Goal: Information Seeking & Learning: Learn about a topic

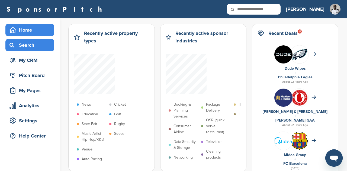
click at [34, 44] on div "Search" at bounding box center [31, 45] width 46 height 10
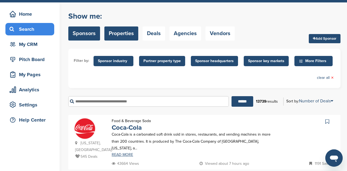
click at [127, 34] on link "Properties" at bounding box center [121, 34] width 34 height 14
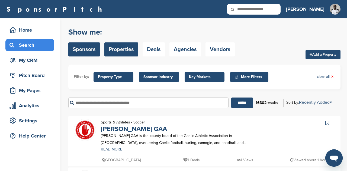
click at [73, 44] on link "Sponsors" at bounding box center [84, 50] width 32 height 14
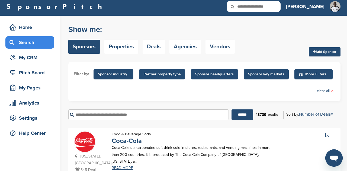
scroll to position [4, 0]
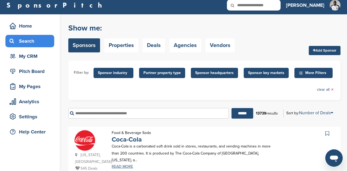
click at [317, 74] on span "More Filters" at bounding box center [314, 73] width 31 height 6
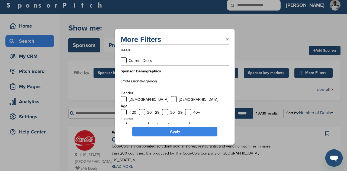
click at [225, 33] on div "More Filters × Deals Current Deals Sponsor Demographics (Professional/Agency) G…" at bounding box center [175, 87] width 120 height 116
click at [229, 39] on link "×" at bounding box center [227, 40] width 3 height 10
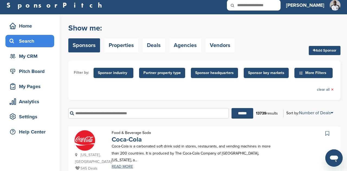
click at [126, 70] on span "Sponsor industry" at bounding box center [113, 73] width 31 height 6
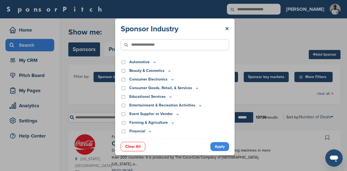
scroll to position [8, 0]
click at [170, 44] on input"] "text" at bounding box center [175, 44] width 108 height 11
type input"] "*"
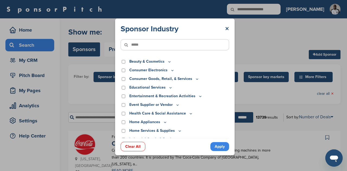
scroll to position [0, 0]
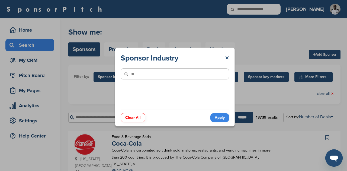
type input"] "*"
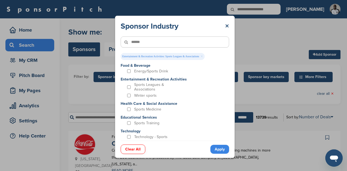
click at [214, 145] on link "Apply" at bounding box center [219, 149] width 19 height 9
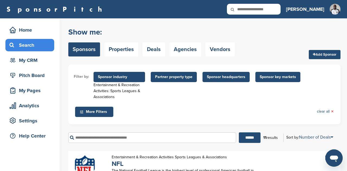
click at [128, 75] on span "Sponsor industry" at bounding box center [119, 77] width 43 height 6
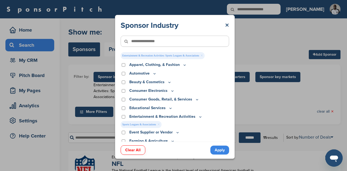
click at [158, 124] on link "×" at bounding box center [158, 125] width 2 height 6
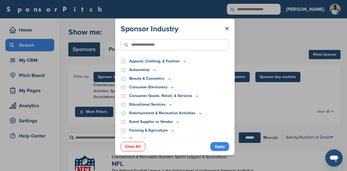
click at [154, 43] on input"] "text" at bounding box center [175, 44] width 108 height 11
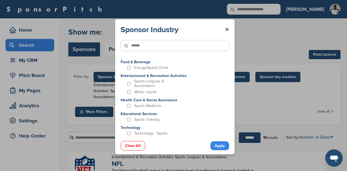
type input"] "******"
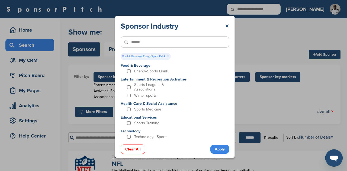
click at [157, 41] on input"] "******" at bounding box center [175, 42] width 108 height 11
drag, startPoint x: 157, startPoint y: 41, endPoint x: 108, endPoint y: 40, distance: 49.1
click at [108, 40] on div "Sponsor Industry × ****** Food & Beverage: Energy/Sports Drink × Food & Beverag…" at bounding box center [174, 87] width 349 height 174
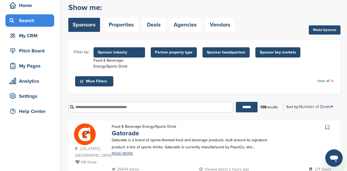
scroll to position [18, 0]
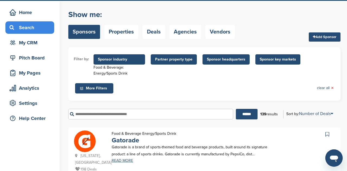
click at [187, 61] on span "Partner property type" at bounding box center [173, 60] width 37 height 6
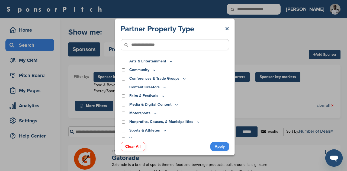
scroll to position [0, 0]
click at [226, 28] on link "×" at bounding box center [227, 29] width 4 height 10
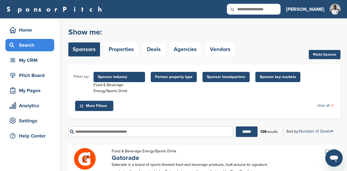
click at [184, 77] on span "Partner property type" at bounding box center [173, 77] width 37 height 6
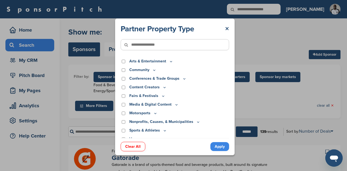
scroll to position [5, 0]
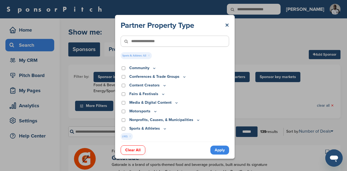
click at [163, 127] on icon at bounding box center [165, 129] width 4 height 5
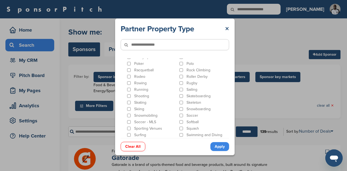
scroll to position [286, 0]
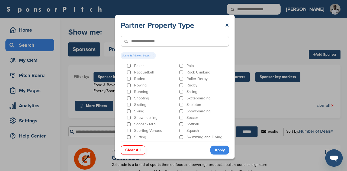
click at [223, 151] on link "Apply" at bounding box center [219, 150] width 19 height 9
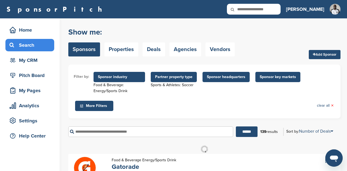
click at [275, 76] on span "Sponsor key markets" at bounding box center [278, 77] width 36 height 6
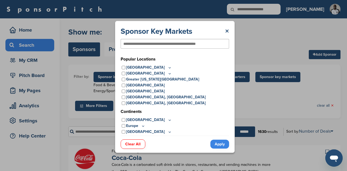
click at [169, 67] on icon at bounding box center [170, 67] width 2 height 1
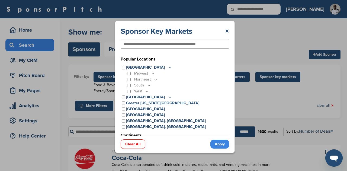
click at [154, 74] on icon at bounding box center [153, 74] width 4 height 5
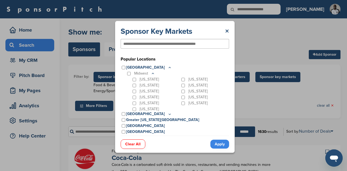
click at [180, 83] on div "Kansas" at bounding box center [204, 86] width 49 height 6
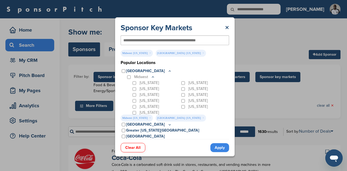
click at [222, 151] on link "Apply" at bounding box center [219, 148] width 19 height 9
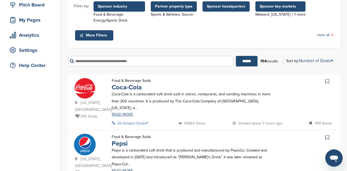
scroll to position [72, 0]
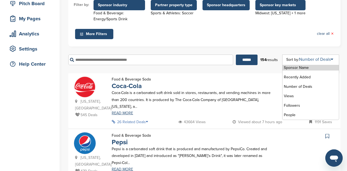
click at [333, 59] on icon at bounding box center [331, 59] width 2 height 4
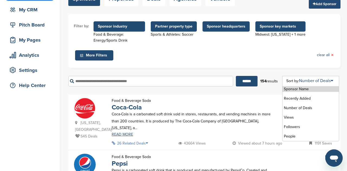
scroll to position [51, 0]
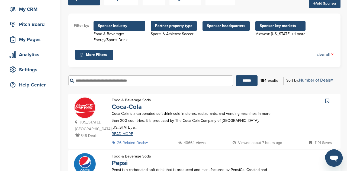
click at [277, 64] on div "Filter by: Sponsor industry Food & Beverage: Energy/Sports Drink Sponsor Indust…" at bounding box center [204, 41] width 272 height 54
click at [102, 55] on span "More Filters" at bounding box center [94, 55] width 31 height 6
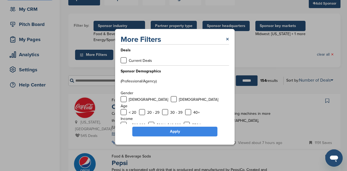
scroll to position [38, 0]
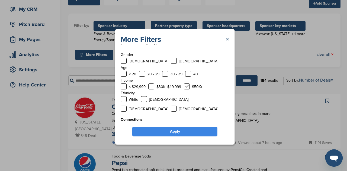
click at [187, 87] on label at bounding box center [187, 87] width 6 height 6
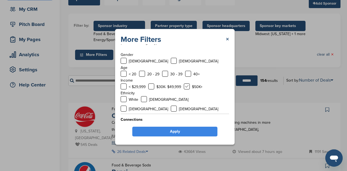
click at [187, 87] on label at bounding box center [187, 87] width 6 height 6
click at [152, 86] on label at bounding box center [151, 87] width 6 height 6
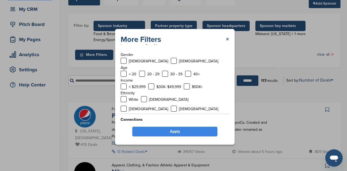
click at [191, 131] on link "Apply" at bounding box center [174, 132] width 85 height 10
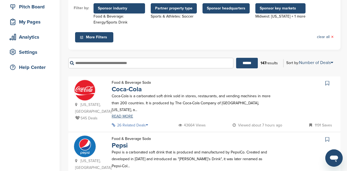
scroll to position [48, 0]
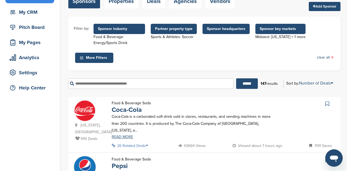
click at [110, 58] on span "More Filters" at bounding box center [94, 58] width 31 height 6
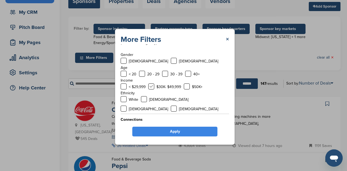
scroll to position [38, 0]
click at [153, 88] on label at bounding box center [151, 87] width 6 height 6
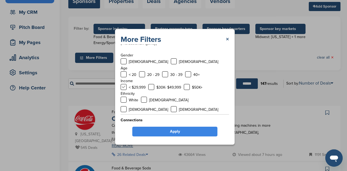
click at [125, 87] on label at bounding box center [124, 87] width 6 height 6
click at [168, 130] on link "Apply" at bounding box center [174, 132] width 85 height 10
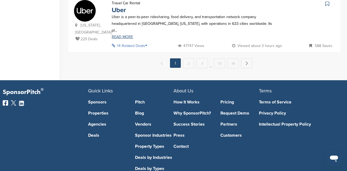
scroll to position [596, 0]
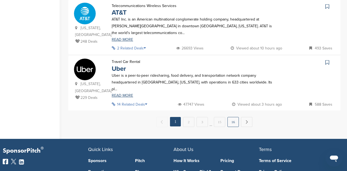
click at [231, 117] on link "16" at bounding box center [232, 122] width 11 height 10
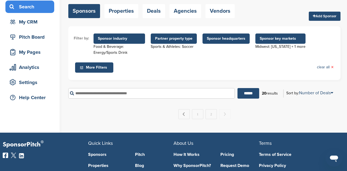
scroll to position [46, 0]
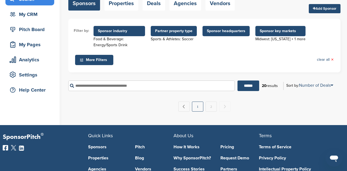
click at [197, 108] on link "1" at bounding box center [197, 107] width 11 height 10
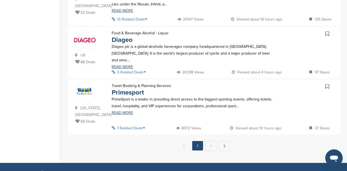
scroll to position [573, 0]
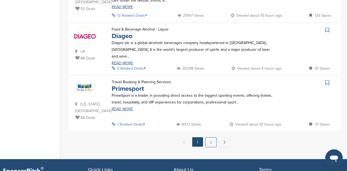
click at [209, 138] on link "2" at bounding box center [210, 143] width 11 height 10
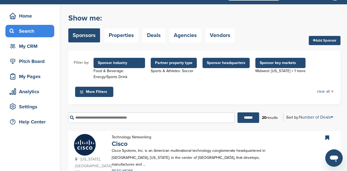
scroll to position [0, 0]
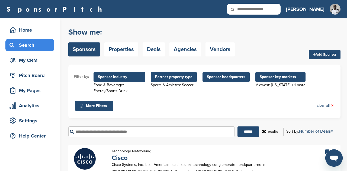
click at [103, 108] on span "More Filters" at bounding box center [94, 106] width 31 height 6
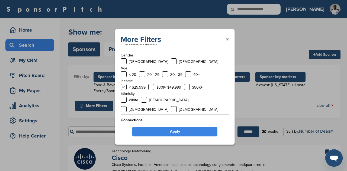
click at [124, 86] on label at bounding box center [124, 87] width 6 height 6
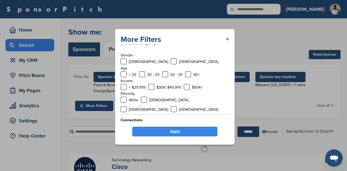
scroll to position [38, 0]
click at [177, 135] on link "Apply" at bounding box center [174, 132] width 85 height 10
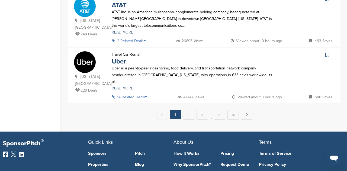
scroll to position [655, 0]
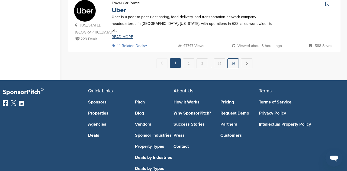
click at [236, 59] on link "16" at bounding box center [232, 64] width 11 height 10
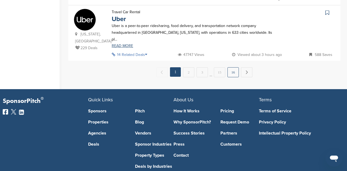
click at [232, 67] on link "16" at bounding box center [232, 72] width 11 height 10
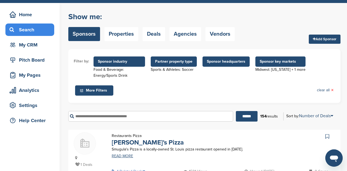
scroll to position [11, 0]
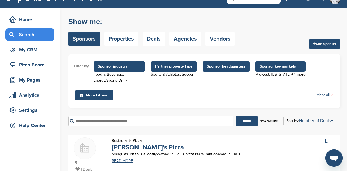
click at [179, 66] on span "Partner property type" at bounding box center [173, 67] width 37 height 6
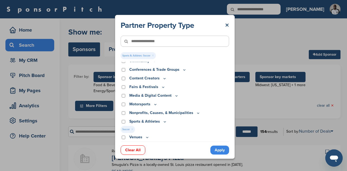
scroll to position [0, 0]
click at [132, 129] on link "×" at bounding box center [132, 130] width 2 height 6
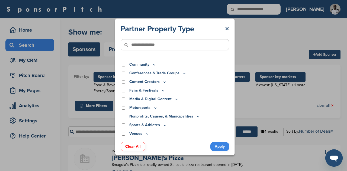
click at [225, 147] on link "Apply" at bounding box center [219, 146] width 19 height 9
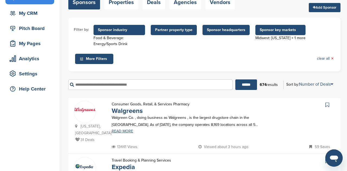
scroll to position [36, 0]
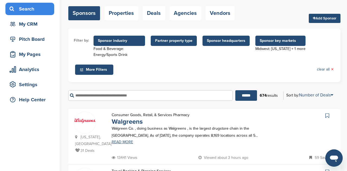
click at [124, 40] on span "Sponsor industry" at bounding box center [119, 41] width 43 height 6
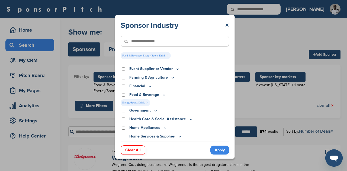
scroll to position [47, 0]
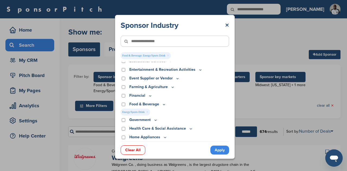
click at [221, 151] on link "Apply" at bounding box center [219, 150] width 19 height 9
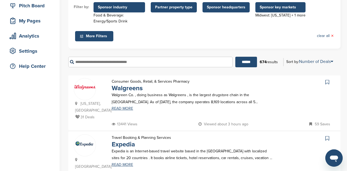
scroll to position [71, 0]
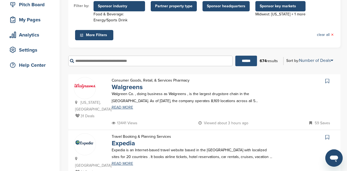
click at [248, 63] on input "******" at bounding box center [246, 61] width 22 height 11
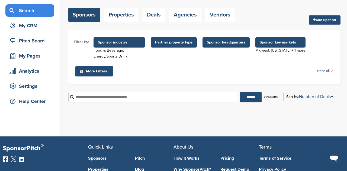
scroll to position [23, 0]
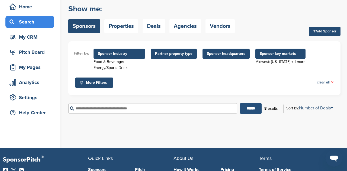
click at [251, 107] on input "******" at bounding box center [251, 108] width 22 height 11
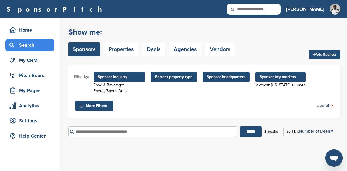
click at [221, 104] on ul "Filter by: Sponsor industry Food & Beverage: Energy/Sports Drink Sponsor Indust…" at bounding box center [204, 91] width 261 height 43
click at [180, 80] on span "Partner property type" at bounding box center [174, 77] width 46 height 10
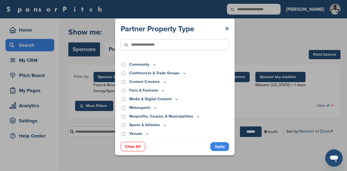
click at [152, 46] on input"] "text" at bounding box center [175, 44] width 108 height 11
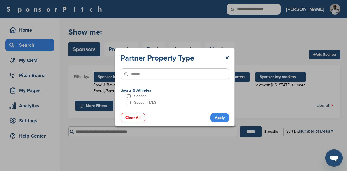
type input"] "******"
click at [132, 96] on div "Soccer" at bounding box center [151, 96] width 51 height 5
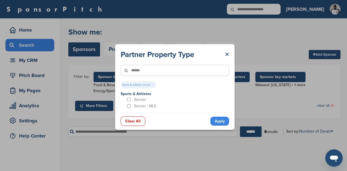
click at [217, 127] on div "Partner Property Type × ****** Sports & Athletes: Soccer × Sports & Athletes So…" at bounding box center [175, 87] width 120 height 86
click at [217, 121] on link "Apply" at bounding box center [219, 121] width 19 height 9
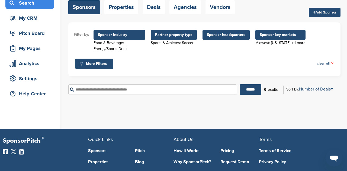
scroll to position [42, 0]
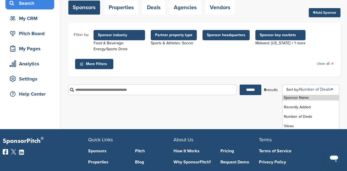
click at [307, 87] on div "Sponsor Name Recently Added Number of Deals Views Followers People" at bounding box center [310, 118] width 57 height 66
click at [301, 99] on li "Sponsor Name" at bounding box center [310, 98] width 56 height 6
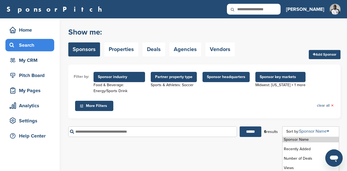
click at [320, 134] on link "Sponsor Name" at bounding box center [314, 131] width 30 height 5
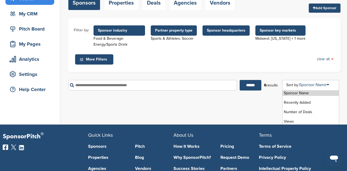
scroll to position [47, 0]
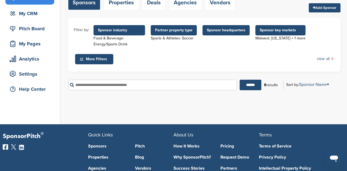
click at [257, 112] on div "You have reached your monthly limit. Please upgrade to access more. Upgrade on …" at bounding box center [207, 48] width 278 height 153
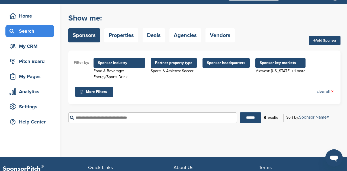
scroll to position [14, 0]
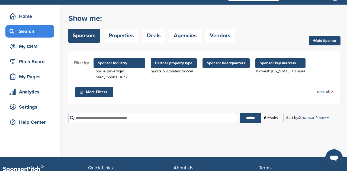
click at [109, 93] on span "More Filters" at bounding box center [94, 92] width 31 height 6
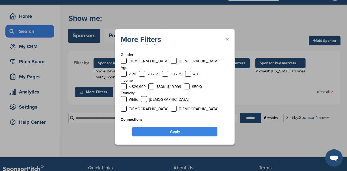
click at [225, 38] on div "More Filters ×" at bounding box center [175, 40] width 108 height 10
click at [226, 40] on link "×" at bounding box center [227, 40] width 3 height 10
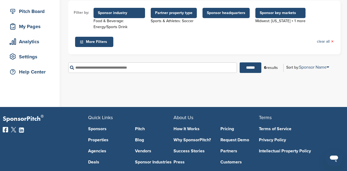
scroll to position [0, 0]
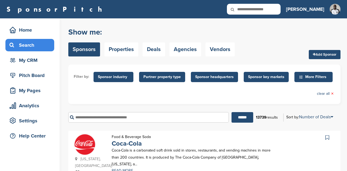
click at [119, 75] on span "Sponsor industry" at bounding box center [113, 77] width 31 height 6
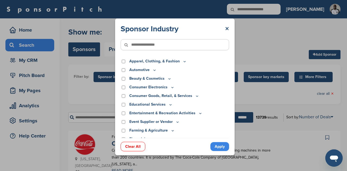
scroll to position [1, 0]
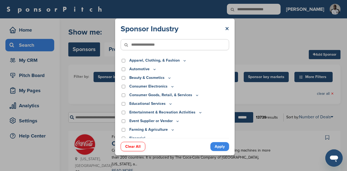
click at [182, 47] on input"] "text" at bounding box center [175, 44] width 108 height 11
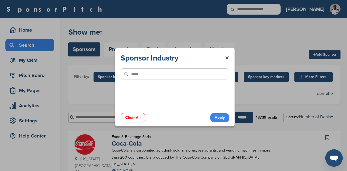
scroll to position [0, 0]
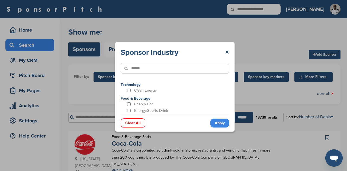
type input"] "******"
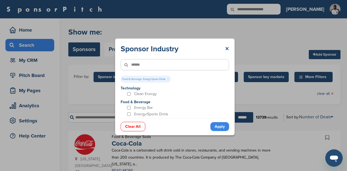
click at [216, 128] on link "Apply" at bounding box center [219, 126] width 19 height 9
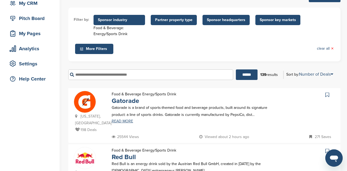
scroll to position [57, 0]
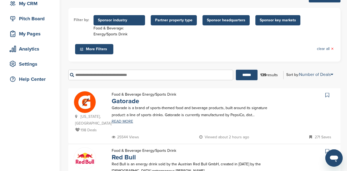
click at [275, 22] on span "Sponsor key markets" at bounding box center [278, 20] width 36 height 6
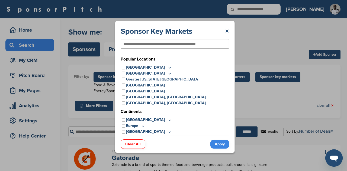
click at [167, 68] on icon at bounding box center [169, 68] width 4 height 5
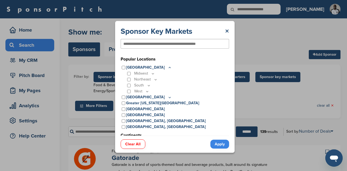
click at [154, 75] on icon at bounding box center [153, 74] width 4 height 5
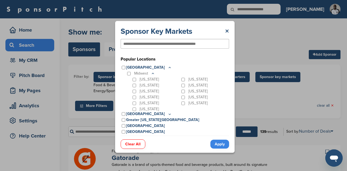
click at [182, 87] on div "Kansas" at bounding box center [204, 86] width 49 height 6
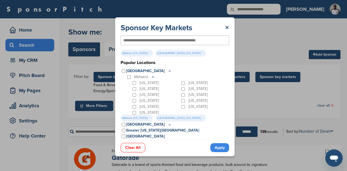
click at [223, 149] on link "Apply" at bounding box center [219, 148] width 19 height 9
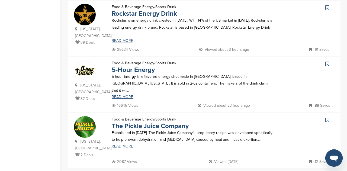
scroll to position [429, 0]
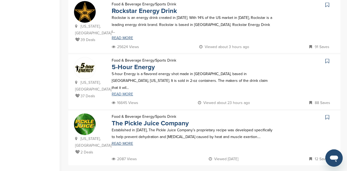
click at [126, 93] on link "READ MORE" at bounding box center [192, 95] width 161 height 4
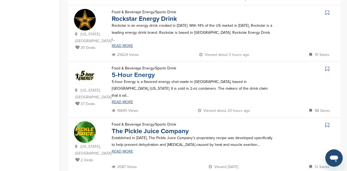
scroll to position [421, 0]
click at [129, 72] on link "5-Hour Energy" at bounding box center [133, 76] width 43 height 8
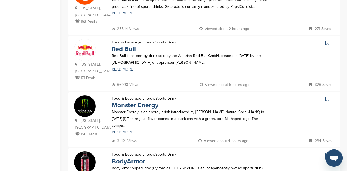
scroll to position [0, 0]
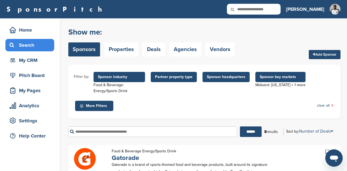
click at [126, 74] on span "Sponsor industry" at bounding box center [119, 77] width 43 height 6
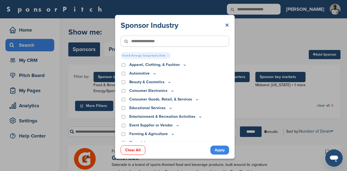
click at [226, 23] on link "×" at bounding box center [227, 26] width 4 height 10
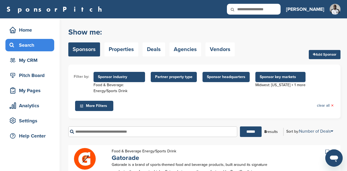
click at [277, 80] on span "Sponsor key markets" at bounding box center [280, 77] width 41 height 6
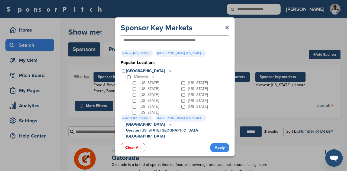
click at [126, 77] on div "Midwest" at bounding box center [177, 77] width 103 height 6
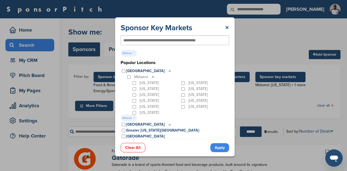
click at [221, 148] on link "Apply" at bounding box center [219, 148] width 19 height 9
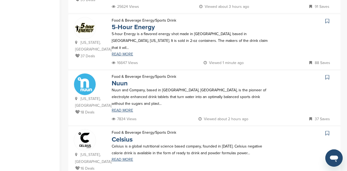
scroll to position [526, 0]
click at [123, 136] on link "Celsius" at bounding box center [122, 140] width 21 height 8
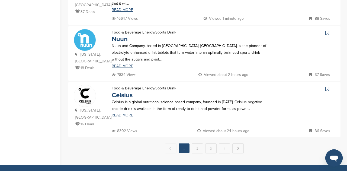
scroll to position [571, 0]
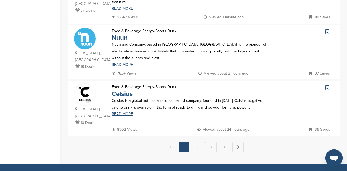
click at [122, 90] on link "Celsius" at bounding box center [122, 94] width 21 height 8
click at [197, 142] on link "2" at bounding box center [197, 147] width 11 height 10
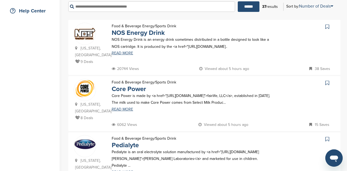
scroll to position [127, 0]
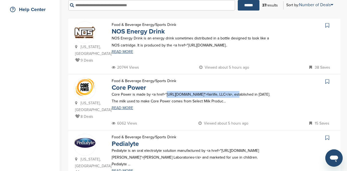
drag, startPoint x: 166, startPoint y: 88, endPoint x: 234, endPoint y: 87, distance: 67.7
click at [234, 91] on p "Core Power is made by <a href="https://sponsorpitch.com/sponsors/fairlife">fair…" at bounding box center [192, 98] width 161 height 14
copy p "https://sponsorpitch.com/sponsors/fairlife"
click at [137, 84] on link "Core Power" at bounding box center [129, 88] width 34 height 8
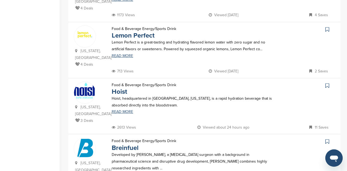
scroll to position [527, 0]
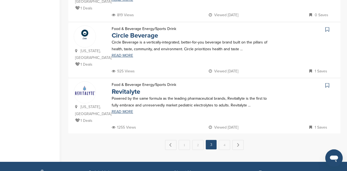
scroll to position [576, 0]
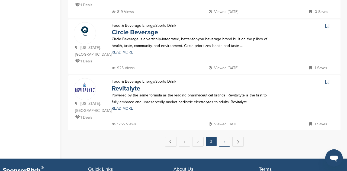
click at [227, 137] on link "4" at bounding box center [224, 142] width 11 height 10
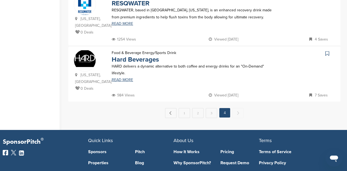
scroll to position [436, 0]
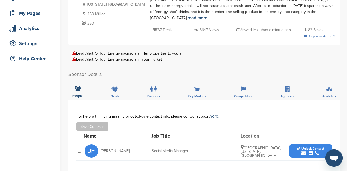
scroll to position [73, 0]
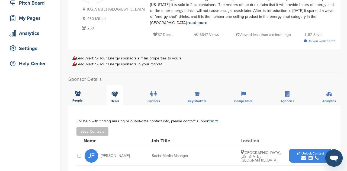
click at [122, 92] on div "Deals" at bounding box center [114, 96] width 17 height 20
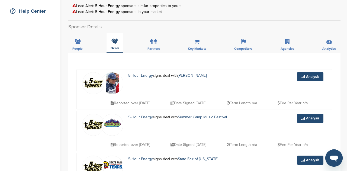
scroll to position [0, 0]
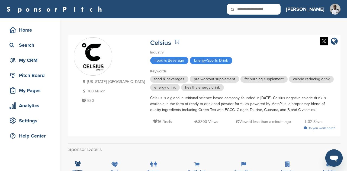
click at [175, 40] on icon at bounding box center [177, 41] width 4 height 5
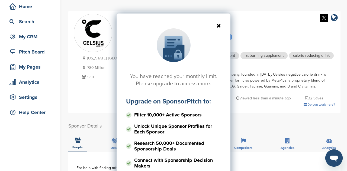
scroll to position [28, 0]
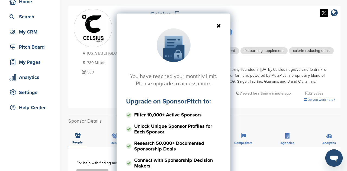
click at [220, 26] on icon at bounding box center [173, 25] width 95 height 5
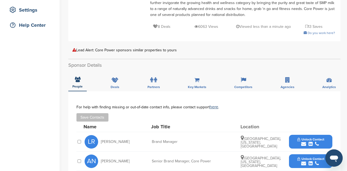
scroll to position [111, 0]
click at [114, 82] on icon at bounding box center [114, 79] width 7 height 5
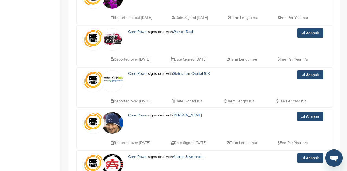
scroll to position [195, 0]
